Goal: Find specific page/section: Find specific page/section

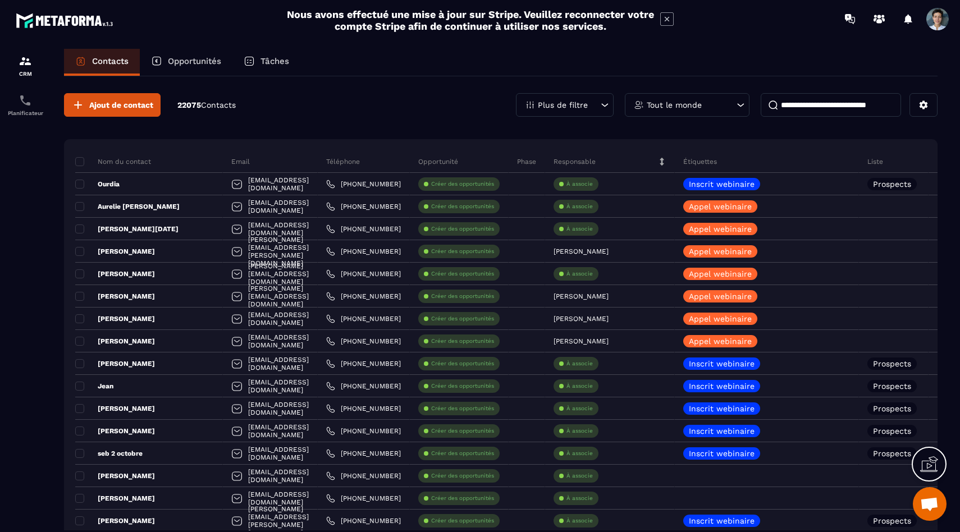
click at [675, 106] on p "Tout le monde" at bounding box center [674, 105] width 55 height 8
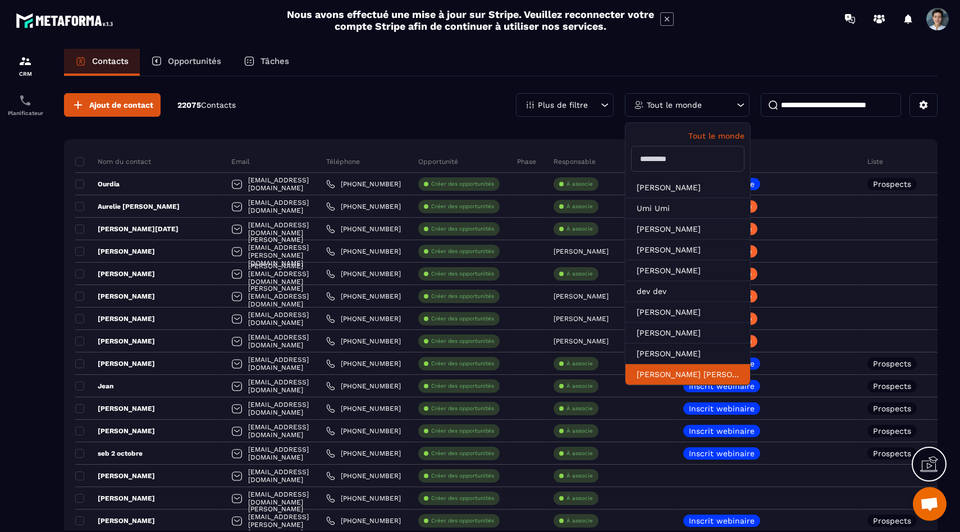
click at [659, 381] on li "[PERSON_NAME] [PERSON_NAME]" at bounding box center [688, 375] width 125 height 21
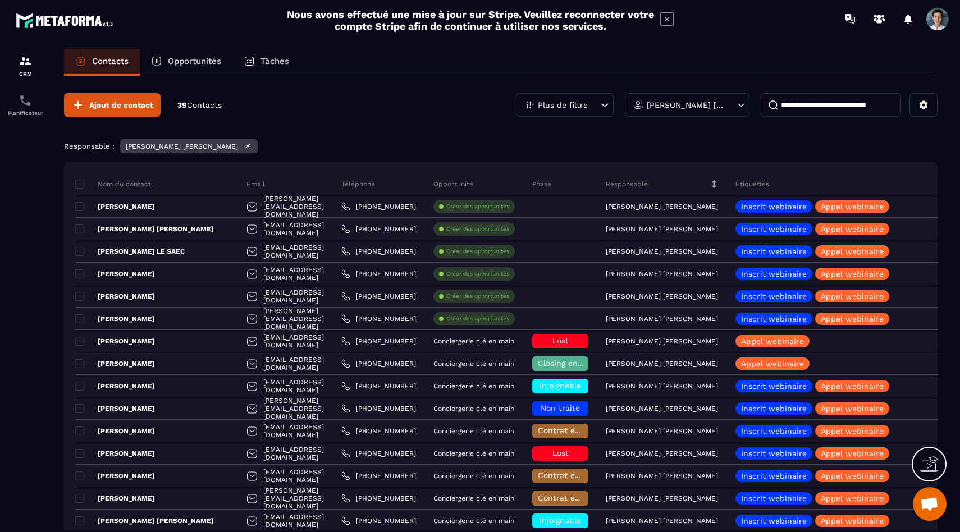
click at [699, 101] on div "[PERSON_NAME] [PERSON_NAME]" at bounding box center [687, 105] width 125 height 24
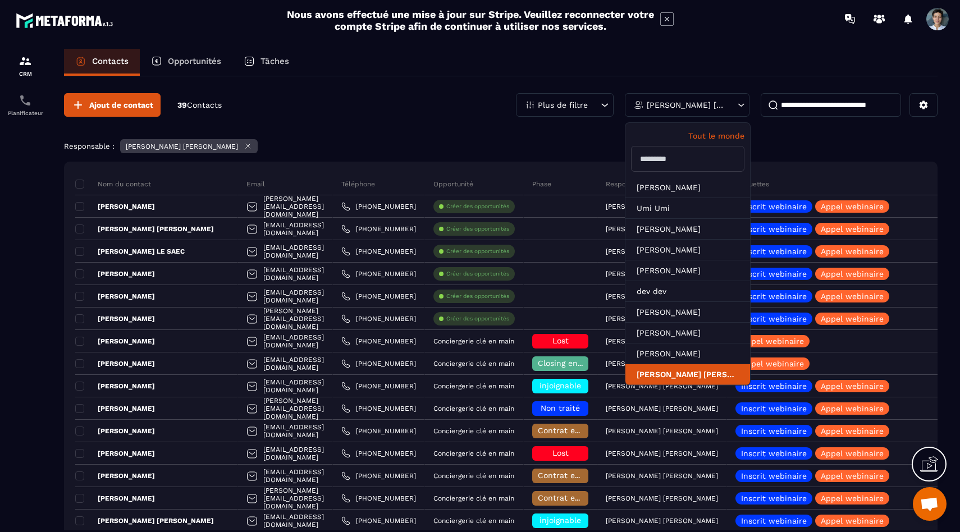
click at [657, 381] on li "[PERSON_NAME] [PERSON_NAME]" at bounding box center [688, 375] width 125 height 21
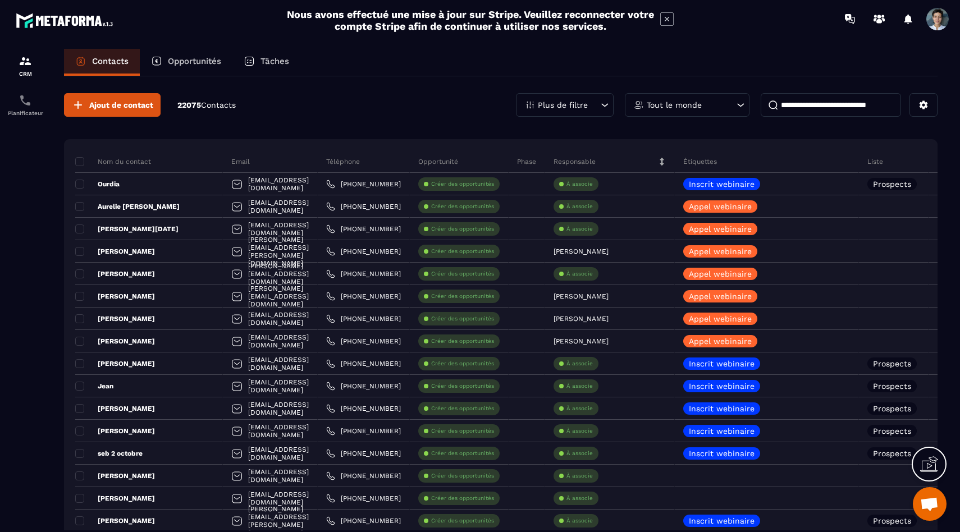
click at [708, 116] on div "Tout le monde" at bounding box center [687, 105] width 125 height 24
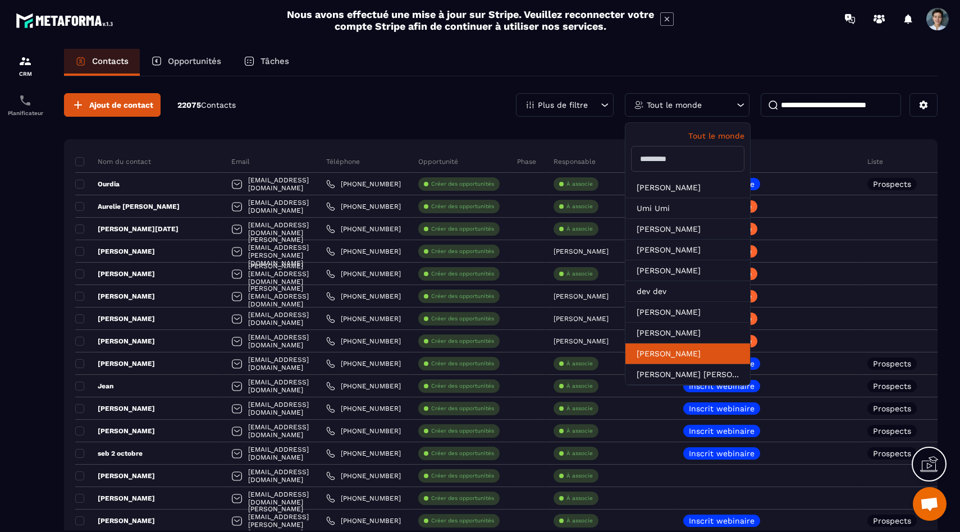
click at [650, 356] on li "[PERSON_NAME]" at bounding box center [688, 354] width 125 height 21
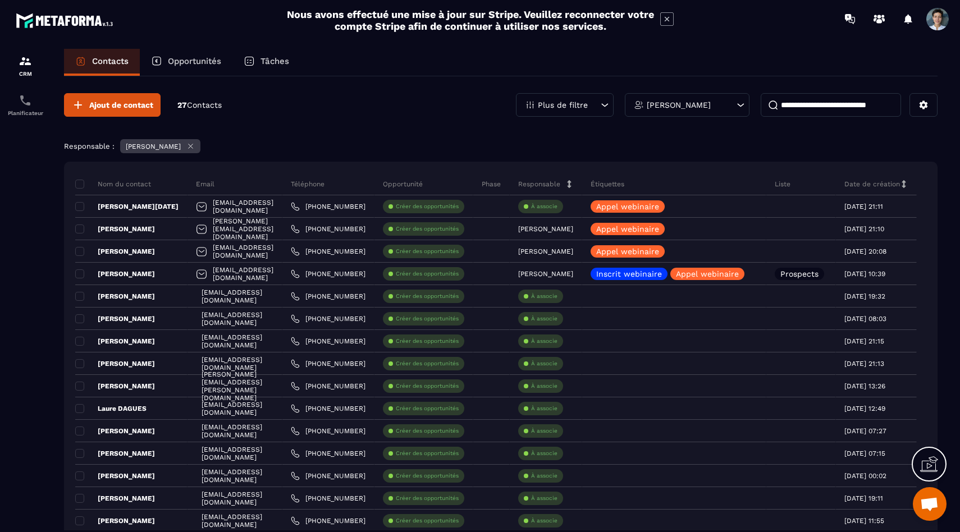
click at [669, 109] on div "[PERSON_NAME]" at bounding box center [687, 105] width 125 height 24
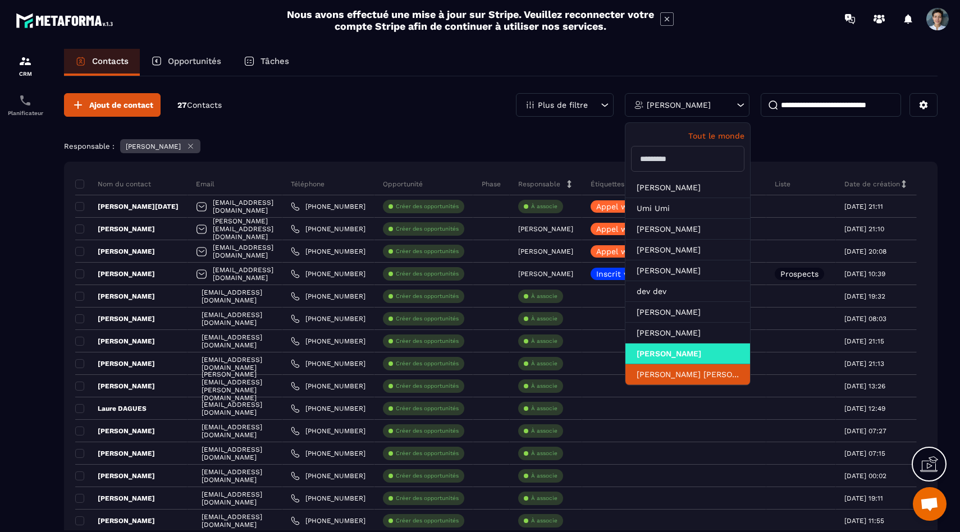
click at [653, 381] on li "[PERSON_NAME] [PERSON_NAME]" at bounding box center [688, 375] width 125 height 21
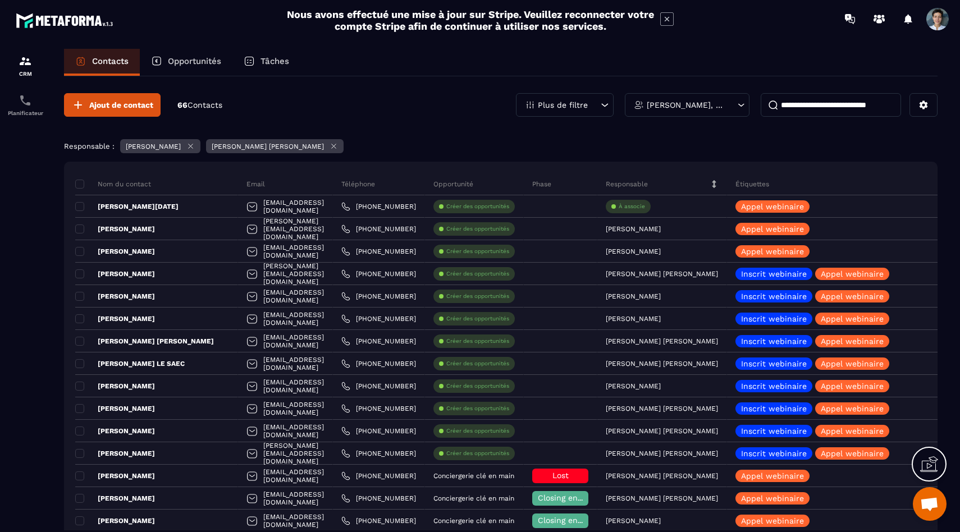
click at [193, 145] on icon at bounding box center [190, 146] width 8 height 8
